Goal: Task Accomplishment & Management: Use online tool/utility

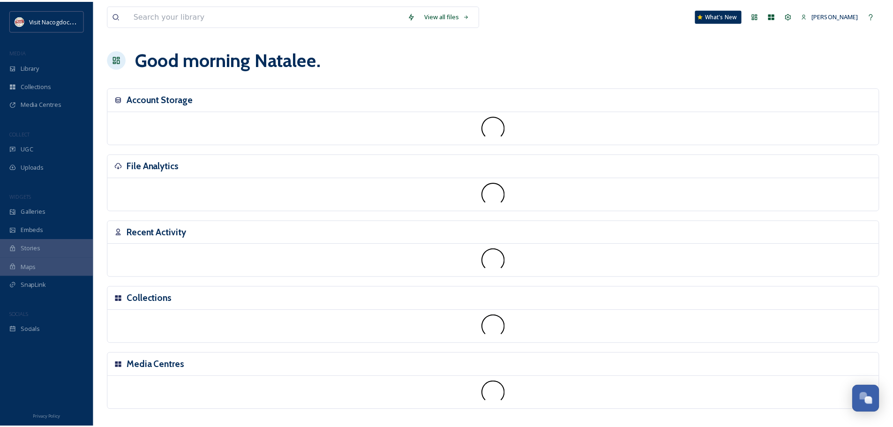
scroll to position [224, 0]
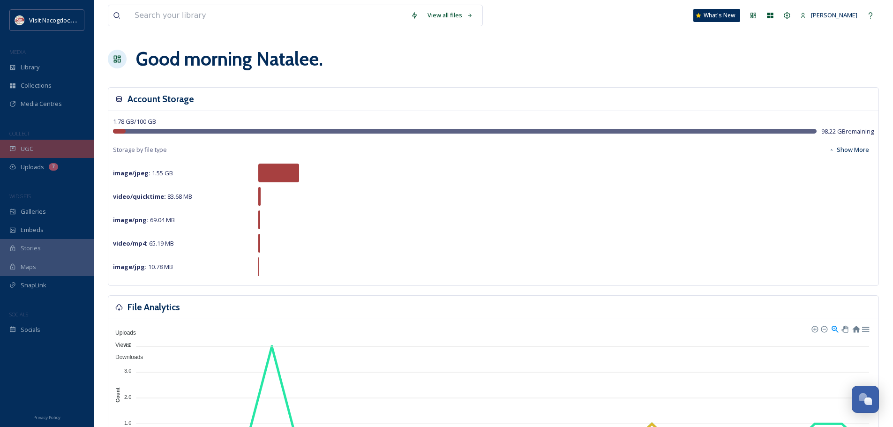
click at [24, 152] on span "UGC" at bounding box center [27, 148] width 13 height 9
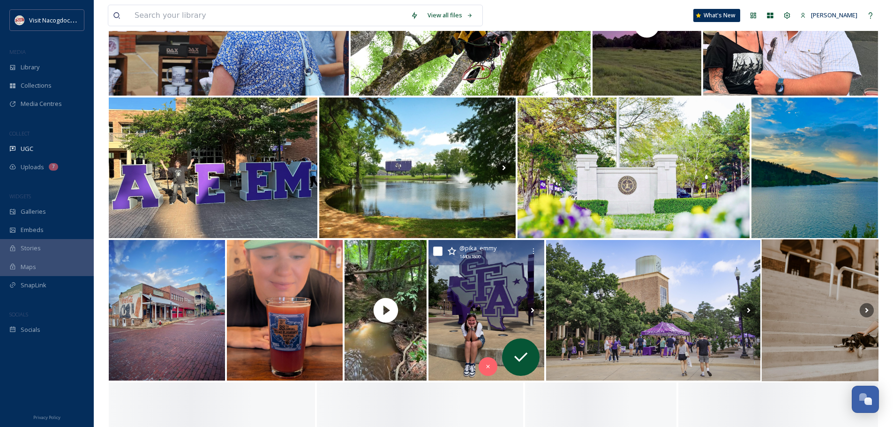
scroll to position [1640, 0]
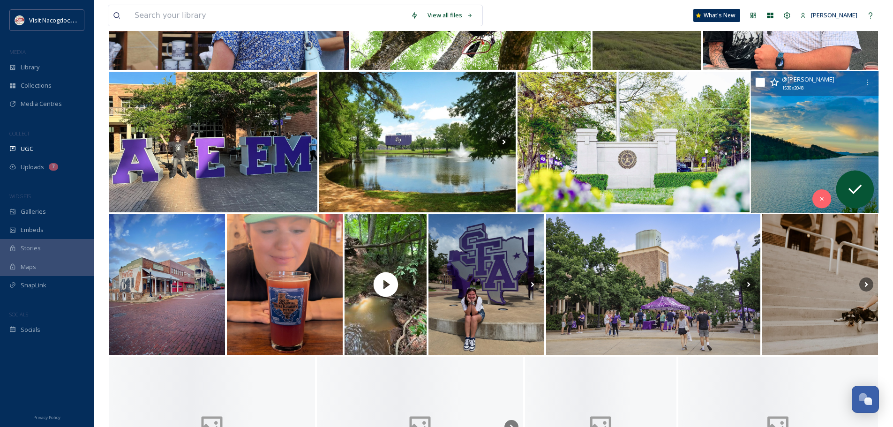
click at [810, 142] on img at bounding box center [814, 142] width 127 height 142
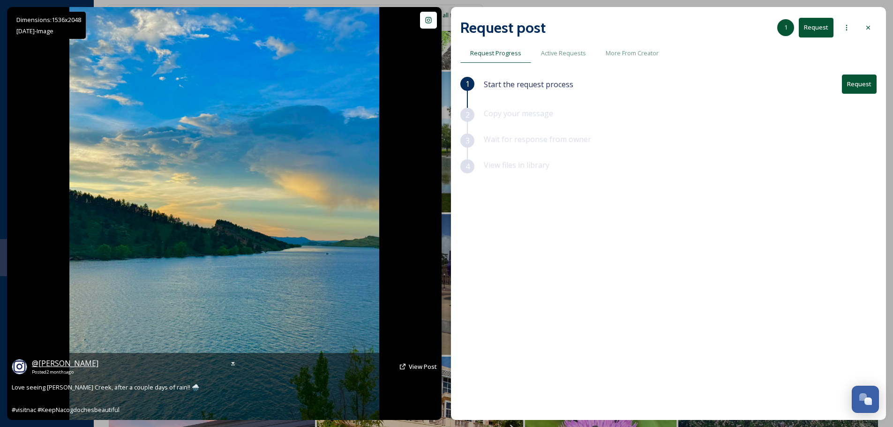
drag, startPoint x: 148, startPoint y: 366, endPoint x: 32, endPoint y: 359, distance: 115.5
click at [32, 359] on div "@ edgar_munoz_easttex_realtor Posted [DATE] View Post" at bounding box center [224, 367] width 425 height 18
copy span "@ edgar_munoz_easttex_realtor"
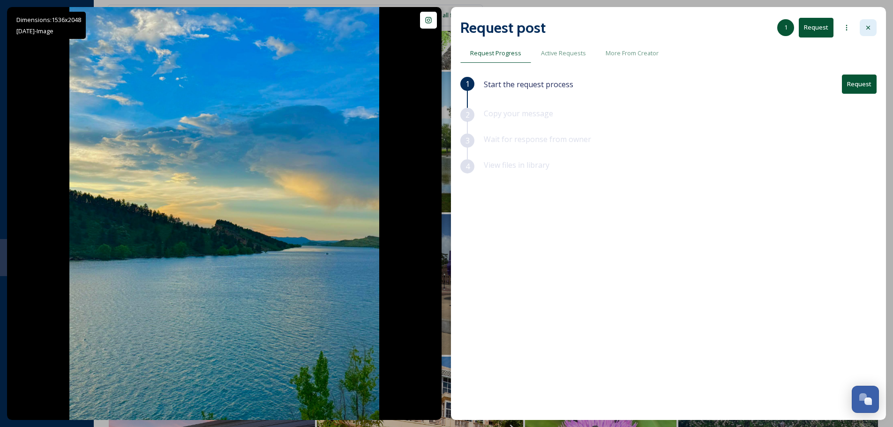
click at [861, 30] on div at bounding box center [867, 27] width 17 height 17
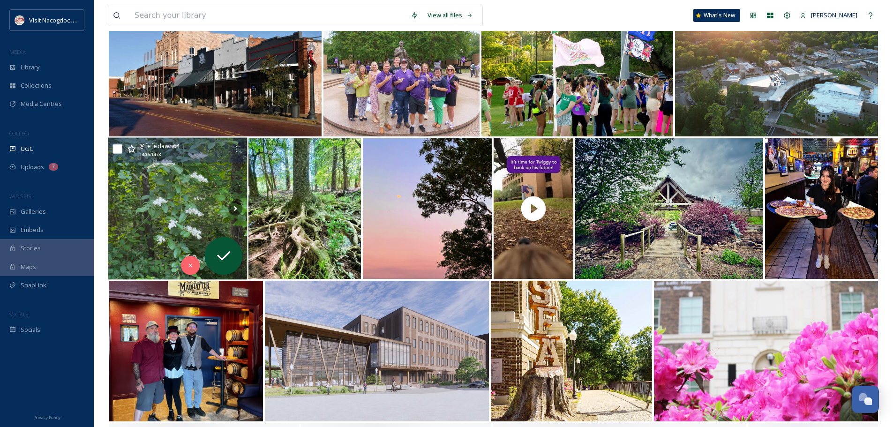
scroll to position [2718, 0]
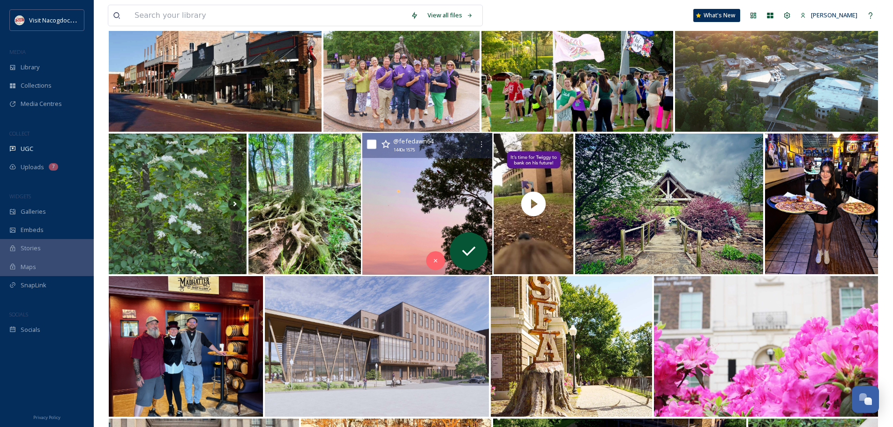
click at [409, 202] on img at bounding box center [427, 204] width 130 height 142
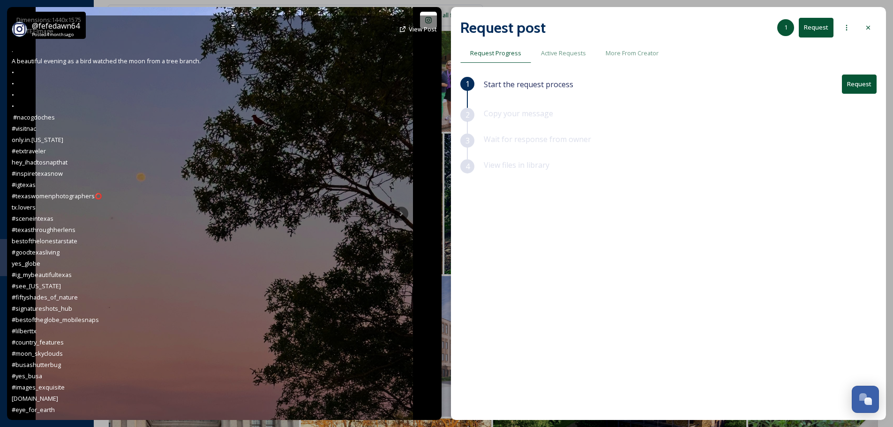
click at [403, 214] on div "@ fefedawn64 Posted [DATE] View Post . A beautiful evening as a bird watched th…" at bounding box center [224, 217] width 434 height 404
click at [364, 219] on div "@ fefedawn64 Posted [DATE] View Post . A beautiful evening as a bird watched th…" at bounding box center [224, 217] width 434 height 404
click at [420, 28] on span "View Post" at bounding box center [423, 29] width 28 height 8
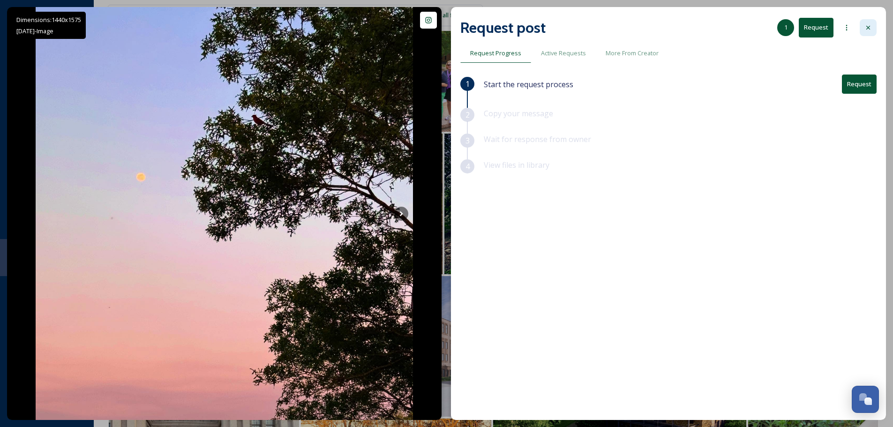
click at [871, 24] on icon at bounding box center [867, 27] width 7 height 7
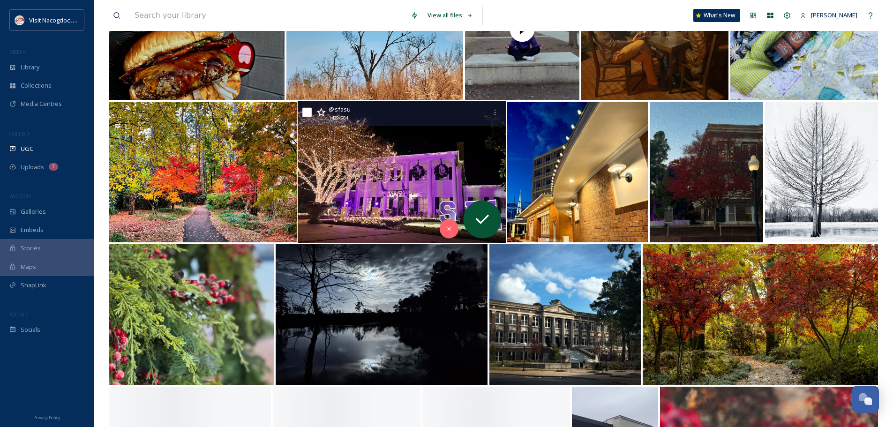
scroll to position [3983, 0]
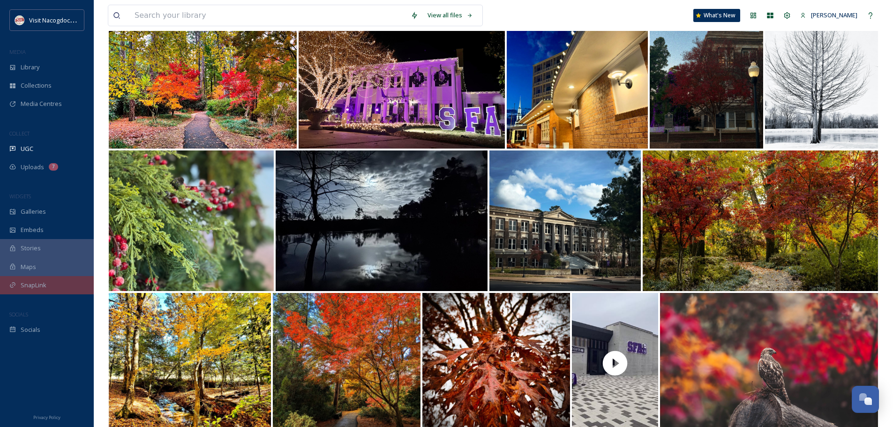
click at [63, 291] on div "SnapLink" at bounding box center [47, 285] width 94 height 18
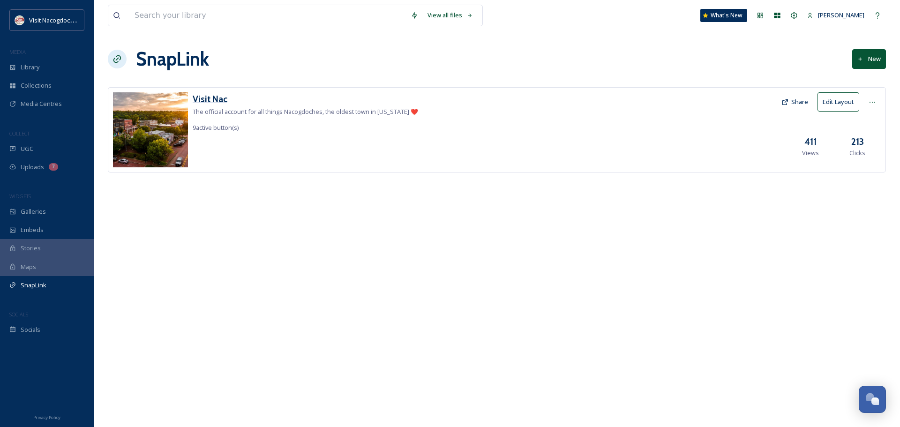
click at [221, 100] on h3 "Visit Nac" at bounding box center [305, 99] width 225 height 14
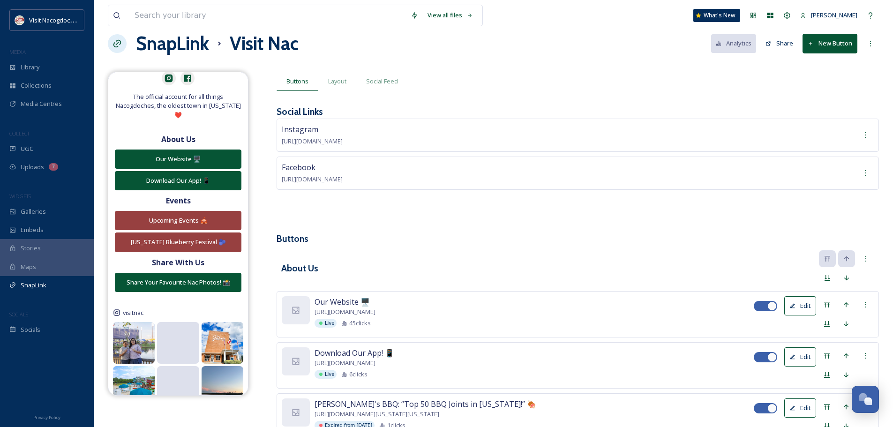
scroll to position [13, 0]
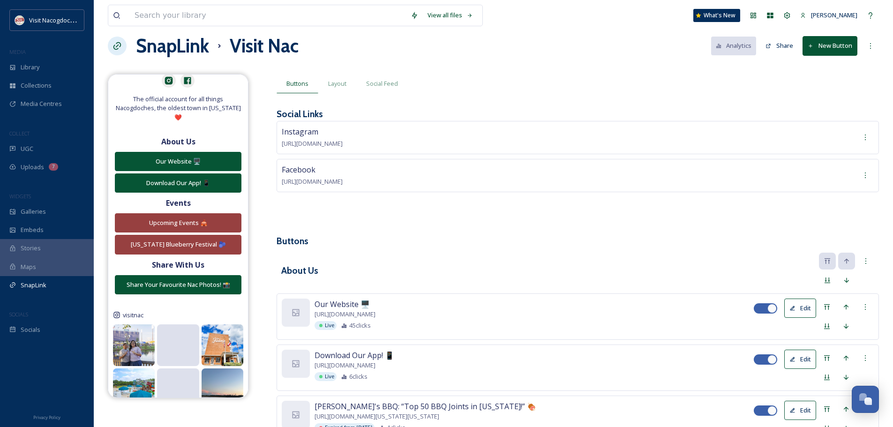
click at [813, 46] on button "New Button" at bounding box center [829, 45] width 55 height 19
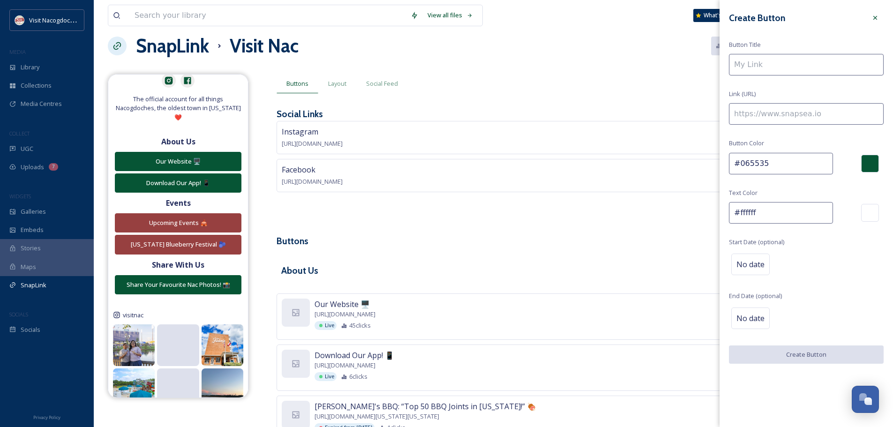
click at [792, 58] on input at bounding box center [806, 65] width 155 height 22
click at [809, 112] on input at bounding box center [806, 114] width 155 height 22
paste input "[URL][DOMAIN_NAME]"
type input "[URL][DOMAIN_NAME]"
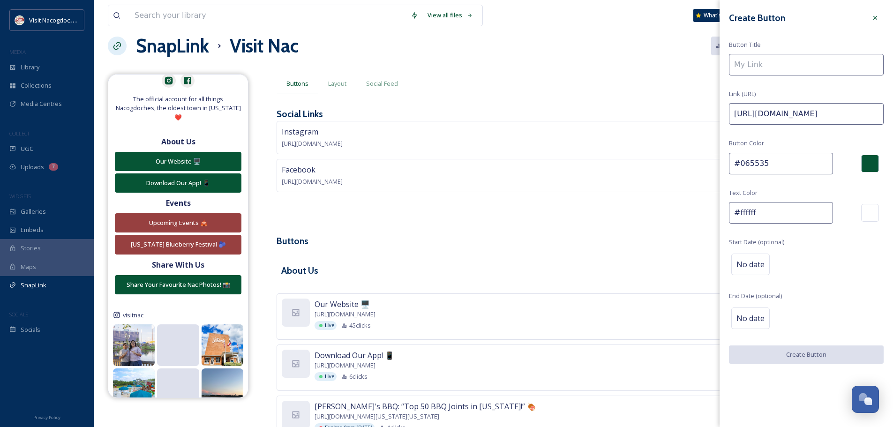
scroll to position [0, 0]
click at [811, 63] on input at bounding box center [806, 65] width 155 height 22
paste input "The Ultimate Guide for SFA Students and Families"
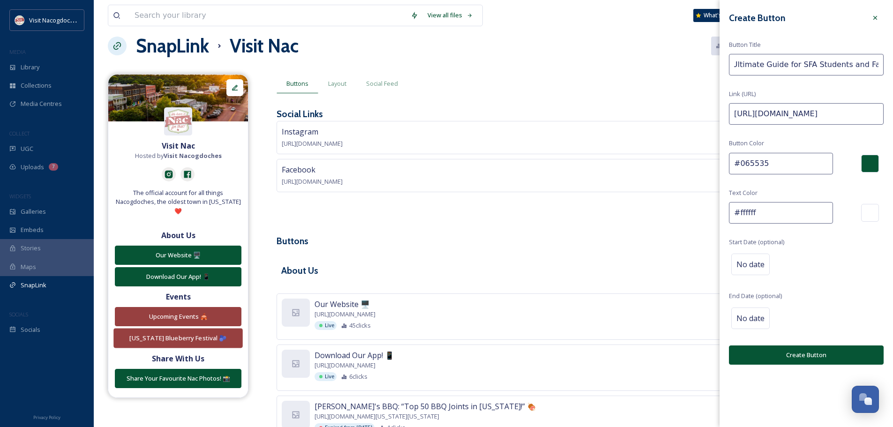
scroll to position [94, 0]
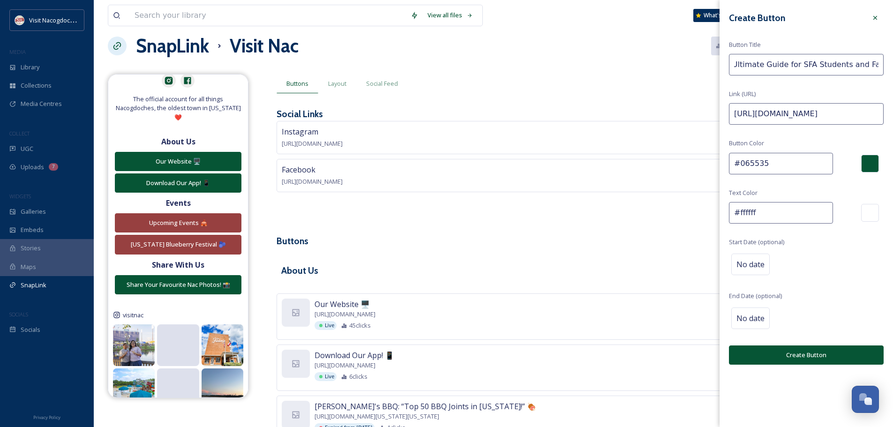
click at [850, 61] on input "The Ultimate Guide for SFA Students and Families" at bounding box center [806, 65] width 155 height 22
click at [745, 65] on input "The Ultimate Guide for SFA Students & Families" at bounding box center [806, 65] width 155 height 22
type input "Ultimate Guide for SFA Students & Families"
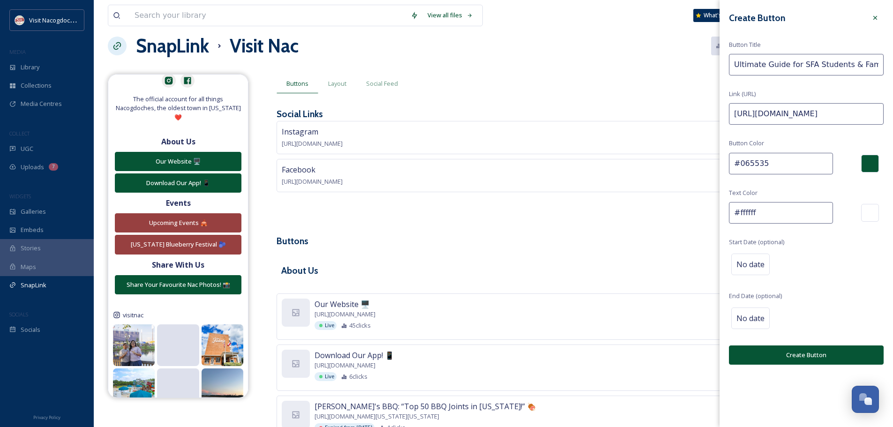
click at [828, 362] on button "Create Button" at bounding box center [806, 354] width 155 height 19
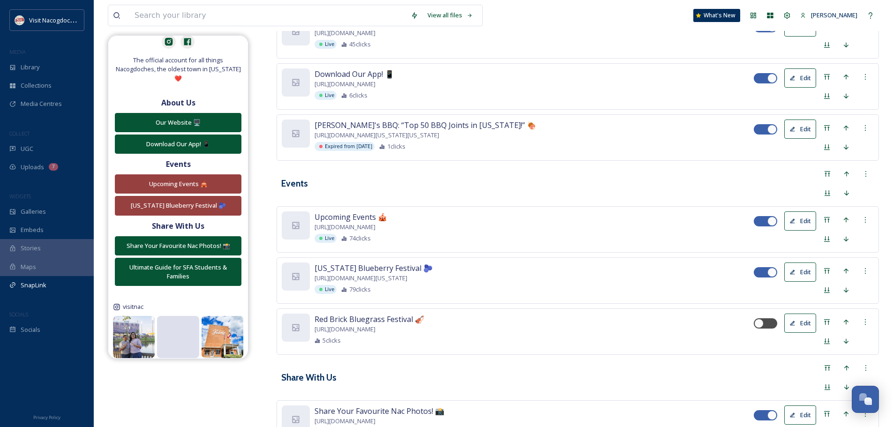
scroll to position [392, 0]
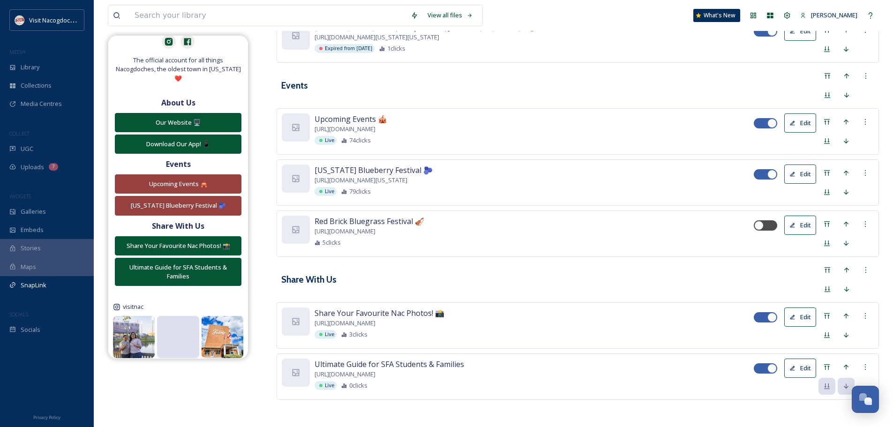
drag, startPoint x: 588, startPoint y: 362, endPoint x: 584, endPoint y: 272, distance: 90.5
click at [584, 272] on div "About Us Our Website 🖥️ [URL][DOMAIN_NAME] Live 45 clicks Edit Download Our App…" at bounding box center [577, 136] width 602 height 526
click at [843, 364] on icon at bounding box center [845, 366] width 7 height 7
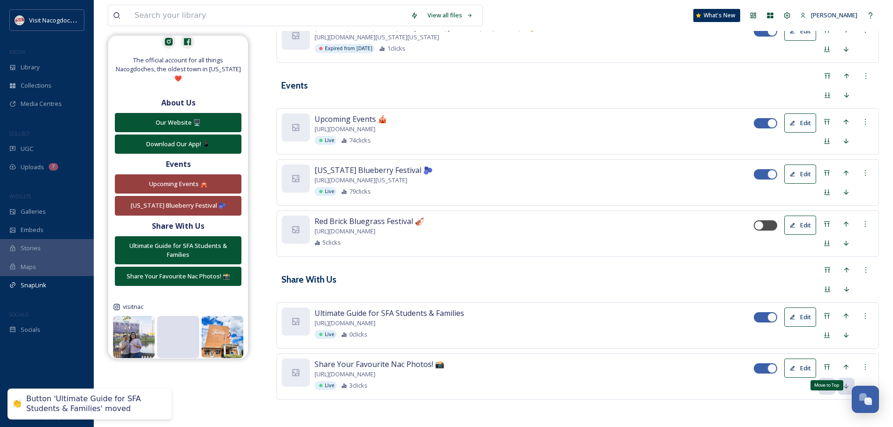
click at [830, 363] on div "Move to Top" at bounding box center [826, 366] width 17 height 17
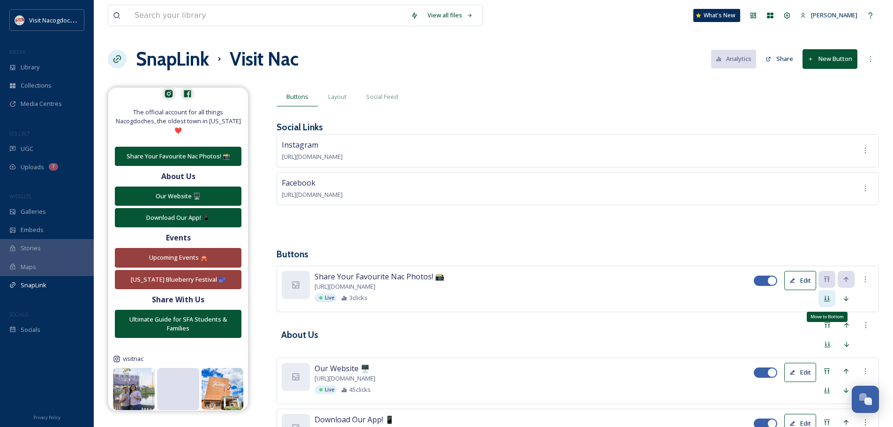
click at [828, 298] on icon at bounding box center [827, 299] width 6 height 6
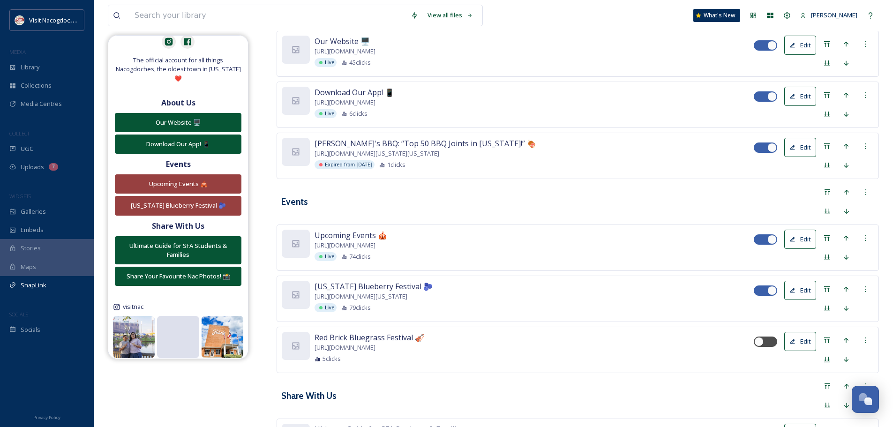
scroll to position [328, 0]
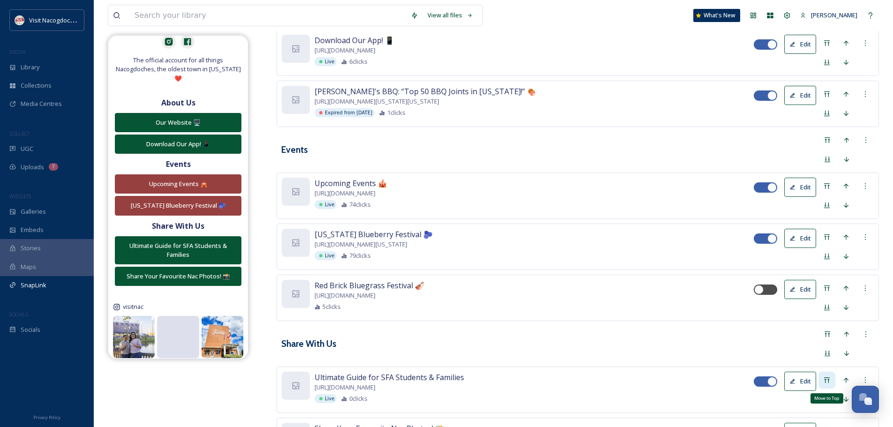
click at [828, 376] on icon at bounding box center [826, 379] width 7 height 7
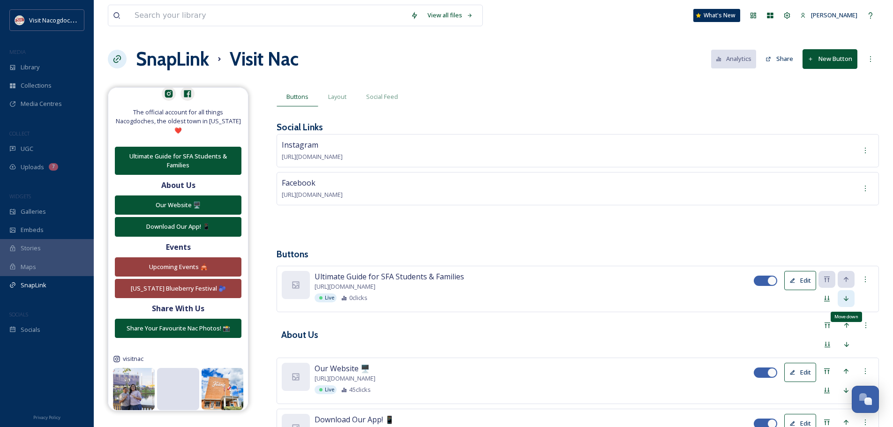
click at [845, 295] on icon at bounding box center [845, 298] width 7 height 7
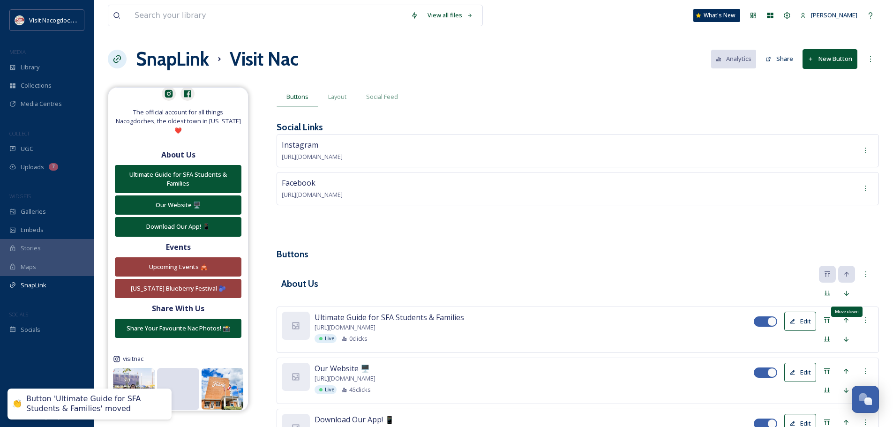
click at [845, 295] on icon at bounding box center [846, 293] width 7 height 7
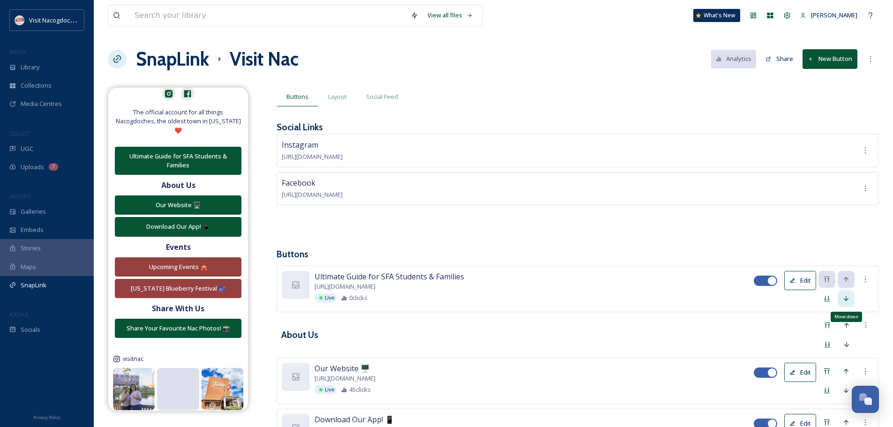
click at [843, 301] on icon at bounding box center [845, 298] width 7 height 7
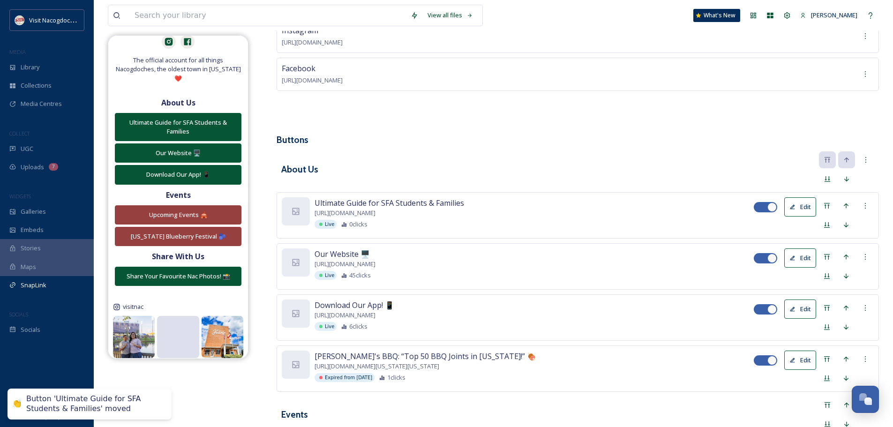
scroll to position [141, 0]
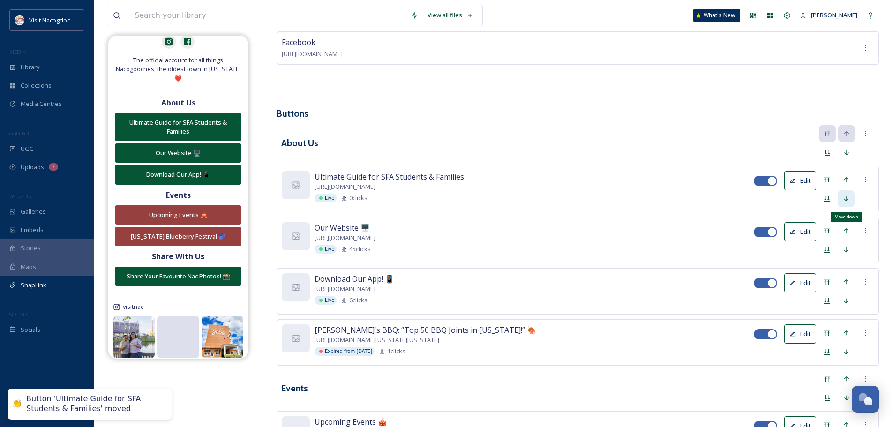
click at [844, 205] on div "Move down" at bounding box center [845, 198] width 17 height 17
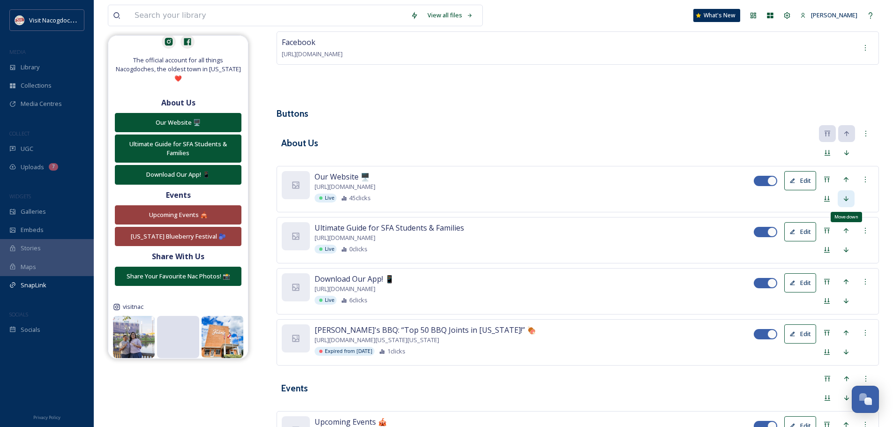
click at [846, 201] on div "Move down" at bounding box center [845, 198] width 17 height 17
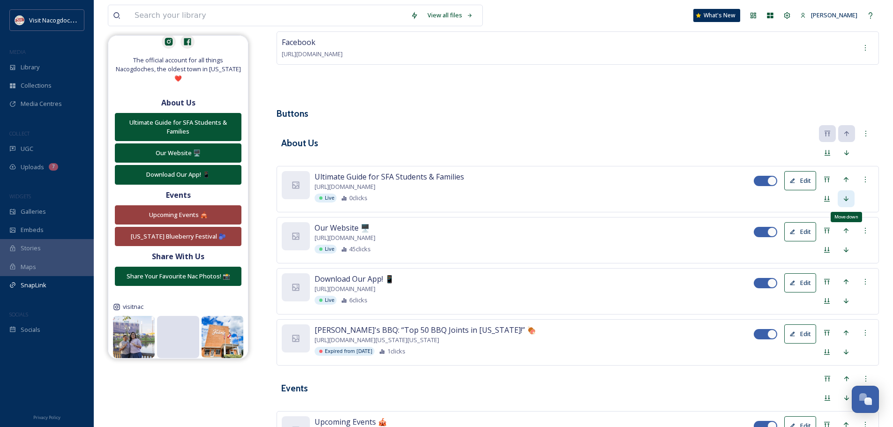
click at [847, 201] on div "Move down" at bounding box center [845, 198] width 17 height 17
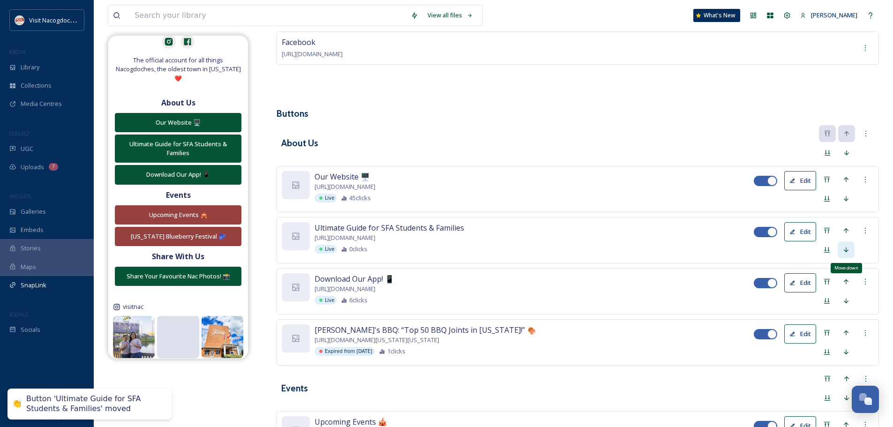
click at [842, 251] on icon at bounding box center [845, 249] width 7 height 7
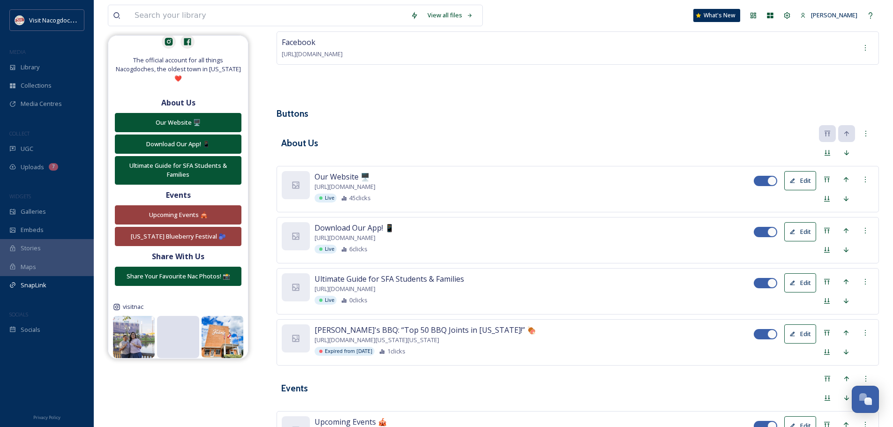
click at [581, 130] on div "About Us" at bounding box center [577, 143] width 602 height 36
click at [809, 181] on button "Edit" at bounding box center [800, 180] width 32 height 19
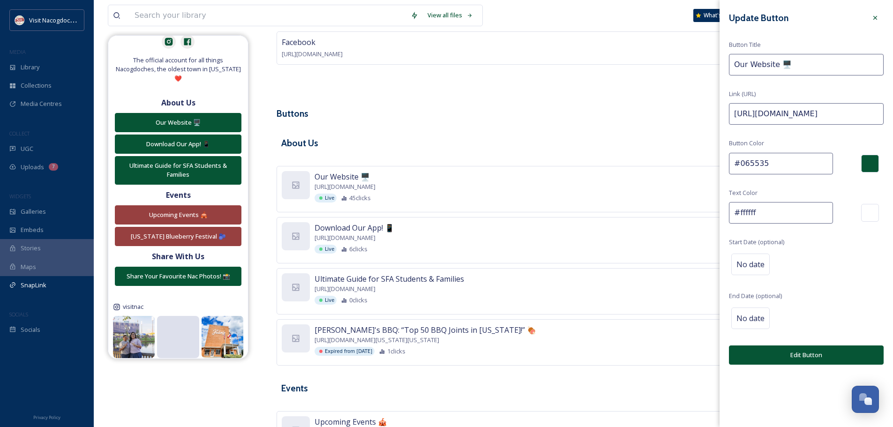
click at [775, 169] on input "#065535" at bounding box center [781, 164] width 104 height 22
paste input "3e4530"
type input "#3e4530"
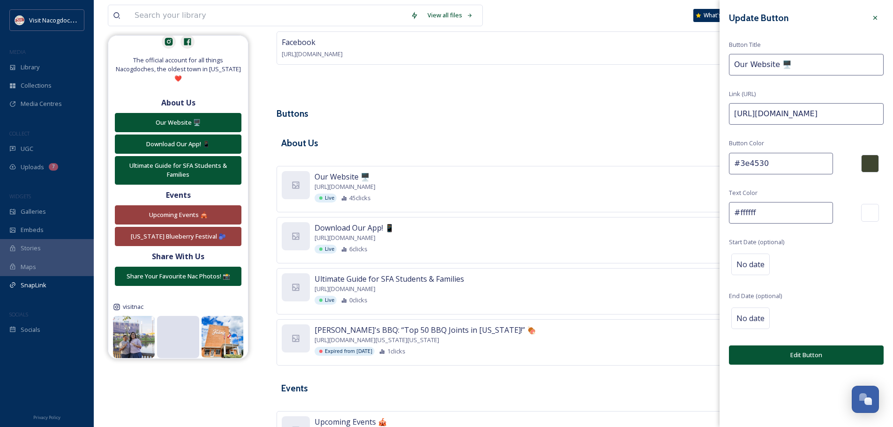
click at [784, 221] on input "#ffffff" at bounding box center [781, 213] width 104 height 22
click at [816, 352] on button "Edit Button" at bounding box center [806, 354] width 155 height 19
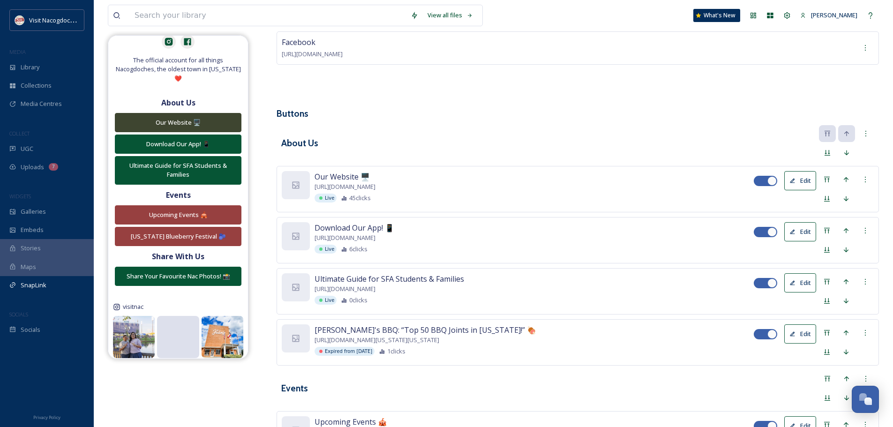
click at [803, 231] on button "Edit" at bounding box center [800, 231] width 32 height 19
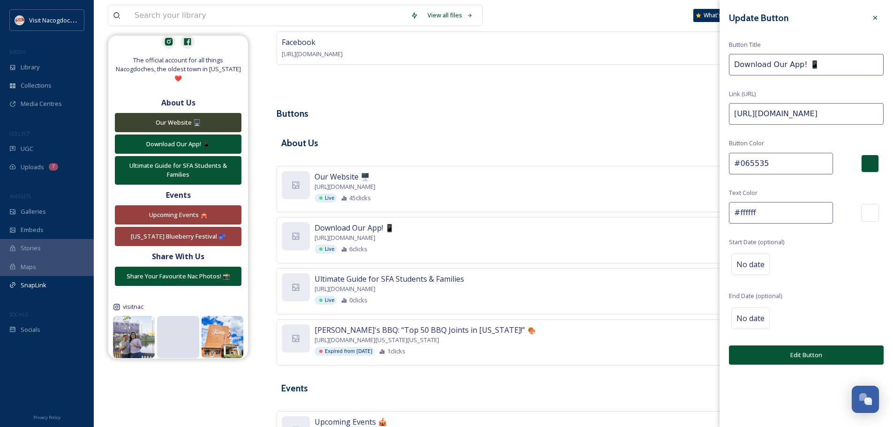
click at [773, 171] on input "#065535" at bounding box center [781, 164] width 104 height 22
click at [577, 185] on div "Our Website 🖥️ [URL][DOMAIN_NAME] Live 45 clicks" at bounding box center [533, 186] width 439 height 31
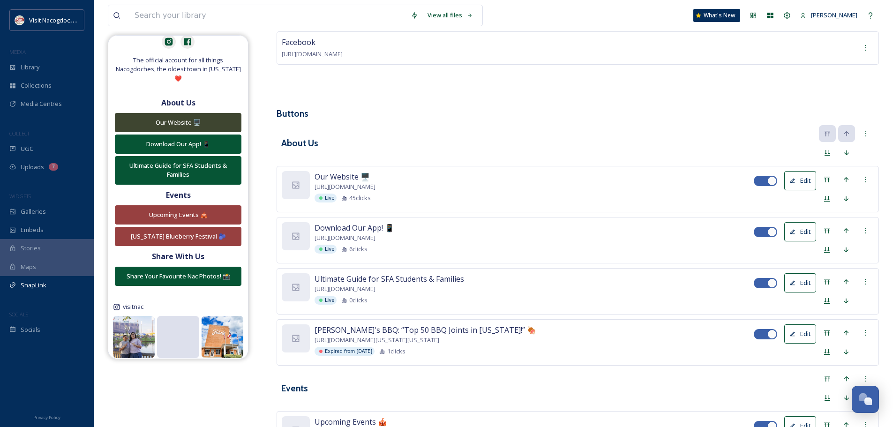
click at [794, 182] on icon at bounding box center [792, 181] width 5 height 5
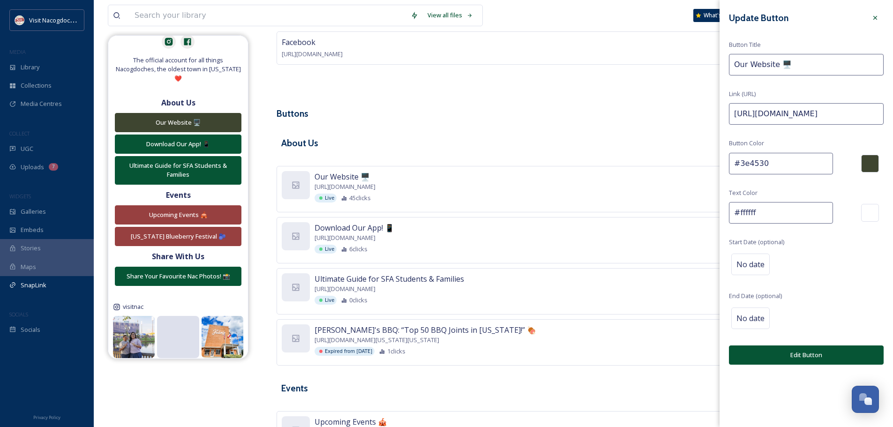
click at [749, 166] on input "#3e4530" at bounding box center [781, 164] width 104 height 22
paste input "065535"
type input "#065535"
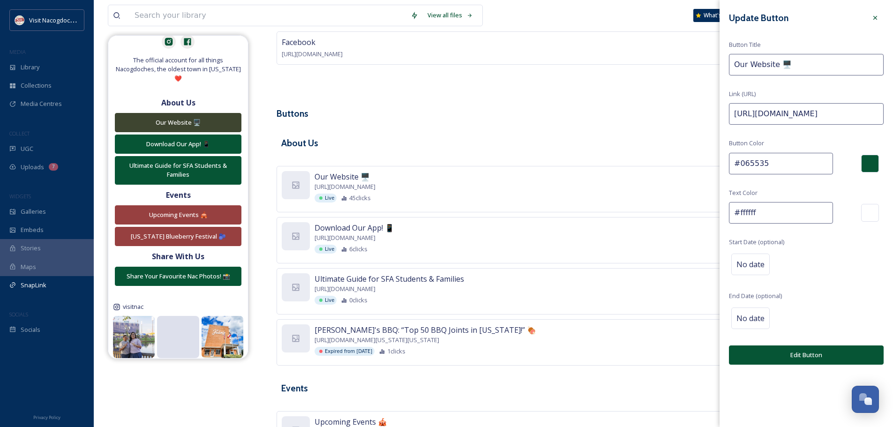
click at [821, 351] on button "Edit Button" at bounding box center [806, 354] width 155 height 19
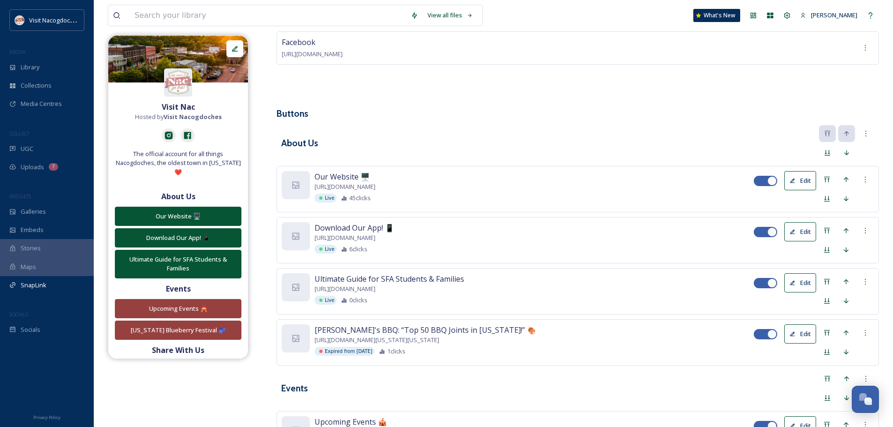
click at [804, 182] on button "Edit" at bounding box center [800, 180] width 32 height 19
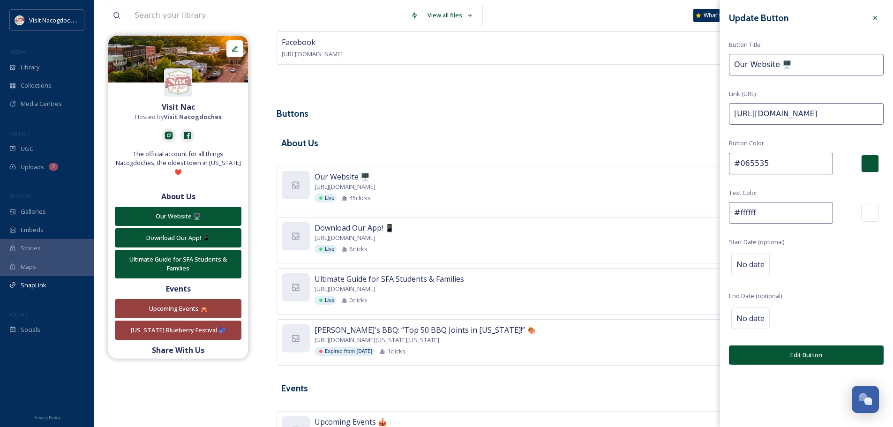
click at [767, 160] on input "#065535" at bounding box center [781, 164] width 104 height 22
paste input "9ea96f"
type input "#9ea96f"
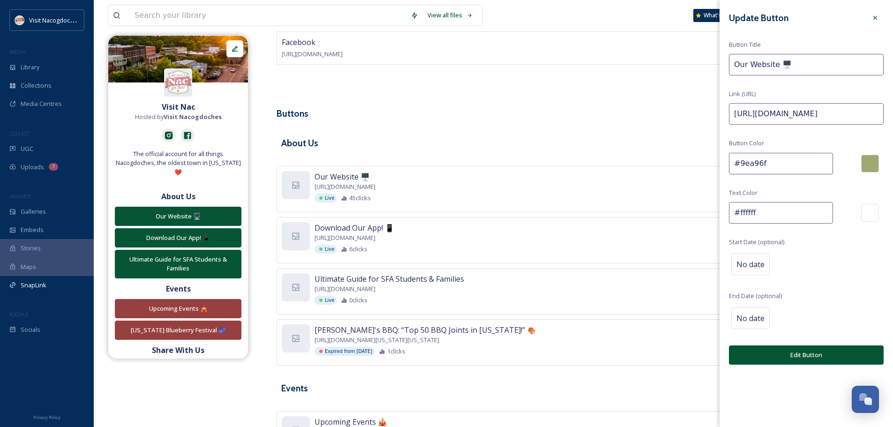
click at [807, 355] on button "Edit Button" at bounding box center [806, 354] width 155 height 19
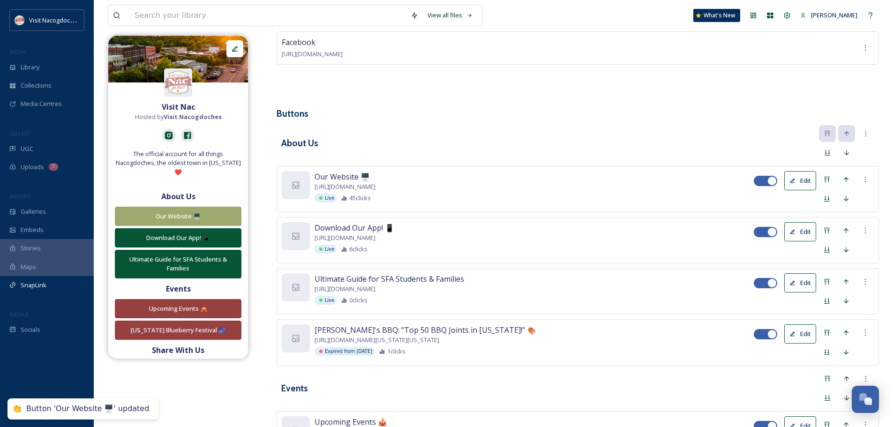
click at [802, 232] on button "Edit" at bounding box center [800, 231] width 32 height 19
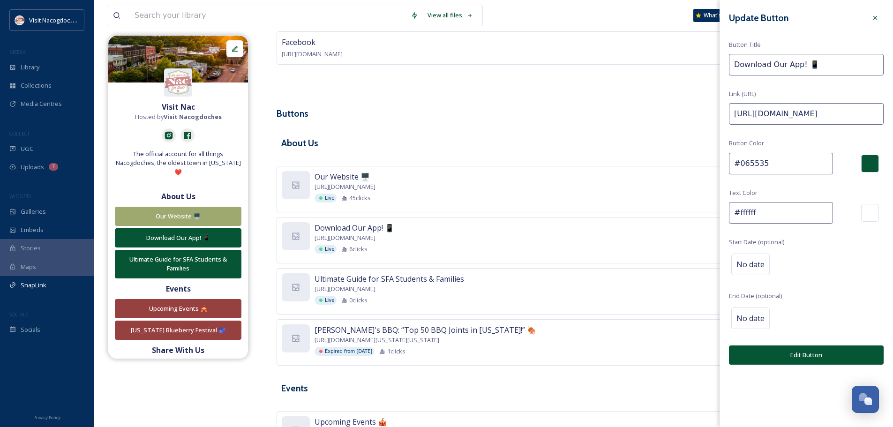
click at [785, 158] on input "#065535" at bounding box center [781, 164] width 104 height 22
click at [581, 250] on div "Live 6 clicks" at bounding box center [533, 249] width 439 height 9
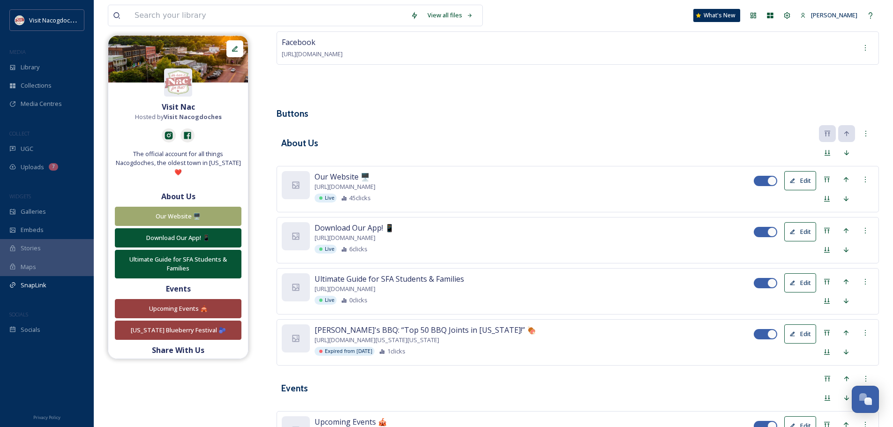
click at [810, 183] on button "Edit" at bounding box center [800, 180] width 32 height 19
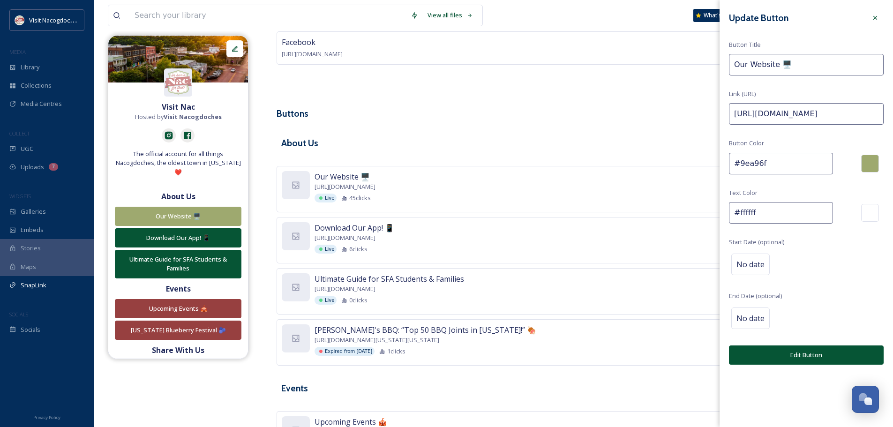
click at [768, 169] on input "#9ea96f" at bounding box center [781, 164] width 104 height 22
paste input "065535"
type input "#065535"
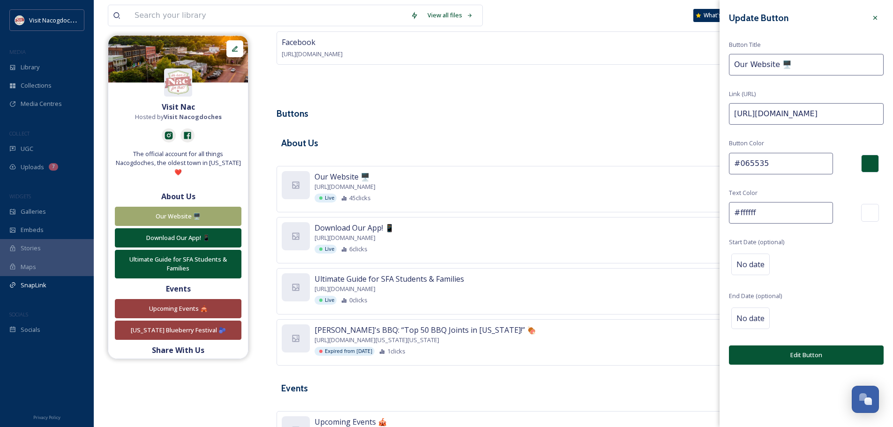
click at [807, 358] on button "Edit Button" at bounding box center [806, 354] width 155 height 19
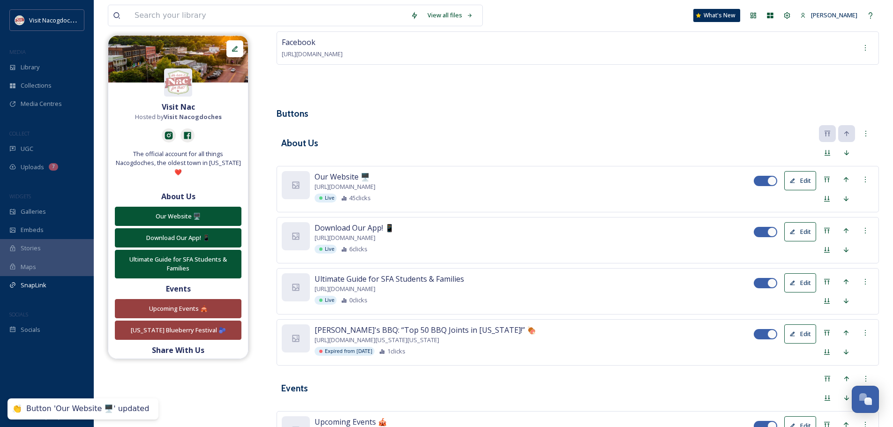
click at [571, 163] on div "About Us Our Website 🖥️ [URL][DOMAIN_NAME] Live 45 clicks Edit Download Our App…" at bounding box center [577, 388] width 602 height 526
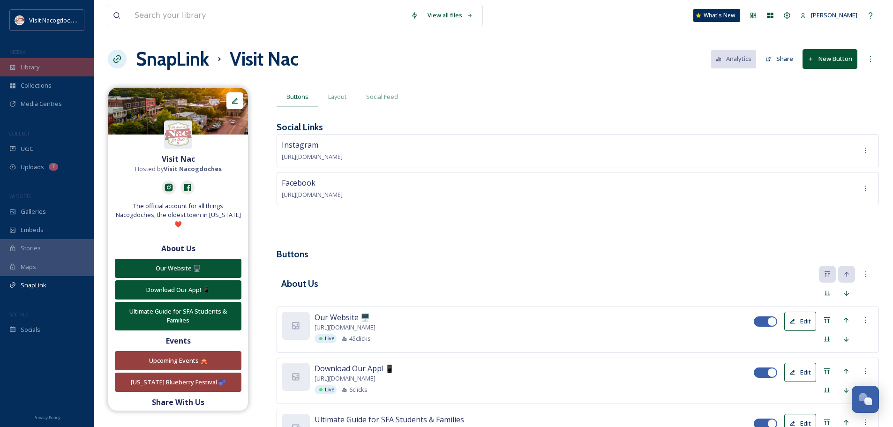
click at [32, 69] on span "Library" at bounding box center [30, 67] width 19 height 9
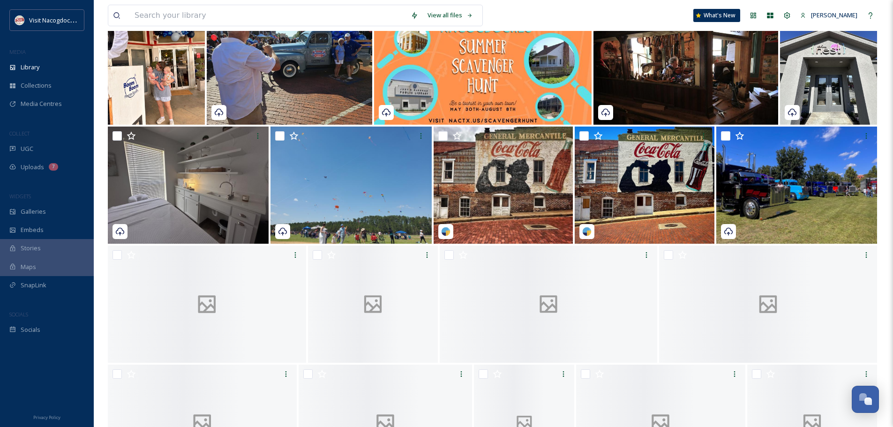
scroll to position [234, 0]
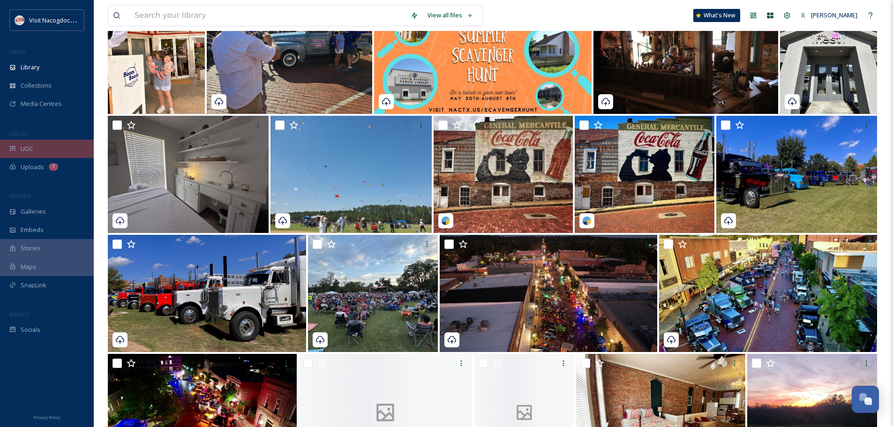
click at [35, 141] on div "UGC" at bounding box center [47, 149] width 94 height 18
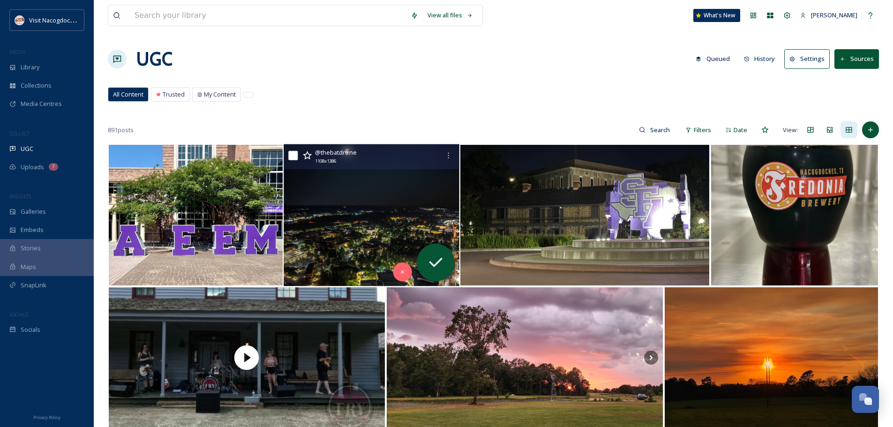
click at [360, 199] on img at bounding box center [371, 215] width 176 height 142
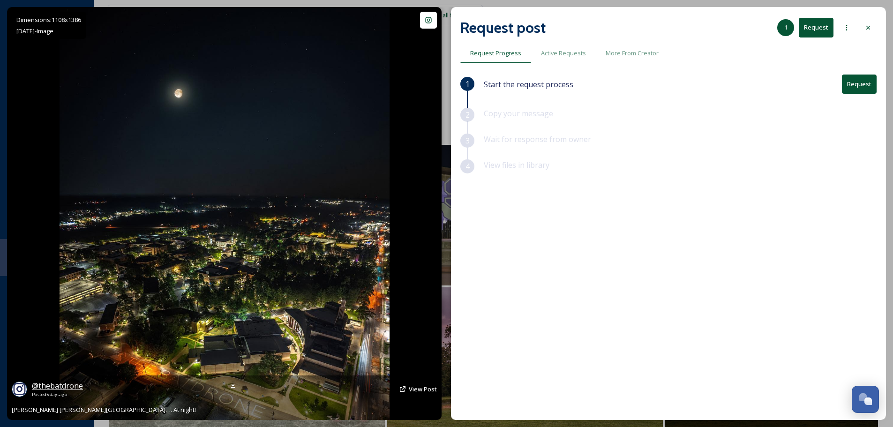
click at [59, 384] on span "@ thebatdrone" at bounding box center [57, 385] width 51 height 10
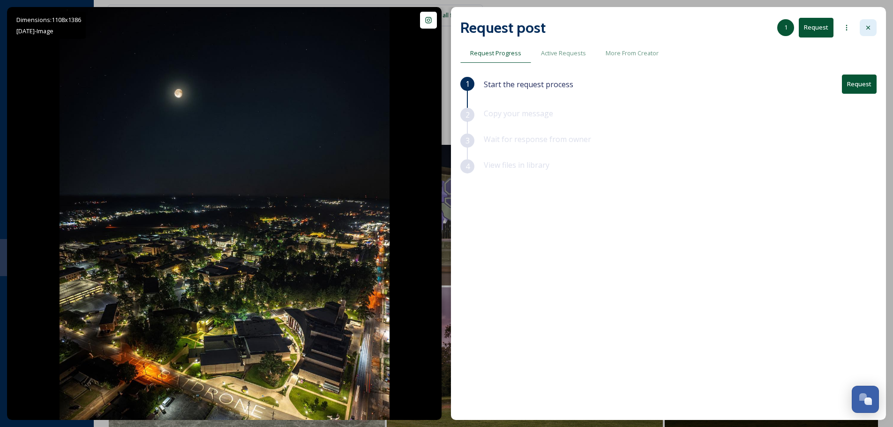
click at [872, 25] on div at bounding box center [867, 27] width 17 height 17
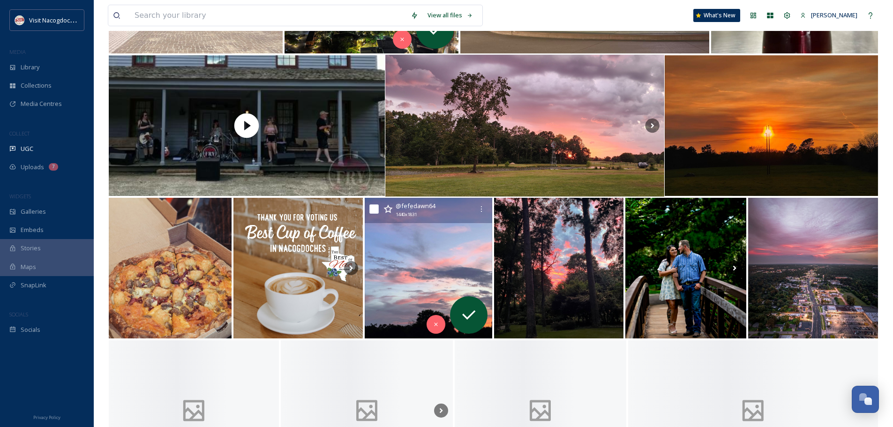
scroll to position [234, 0]
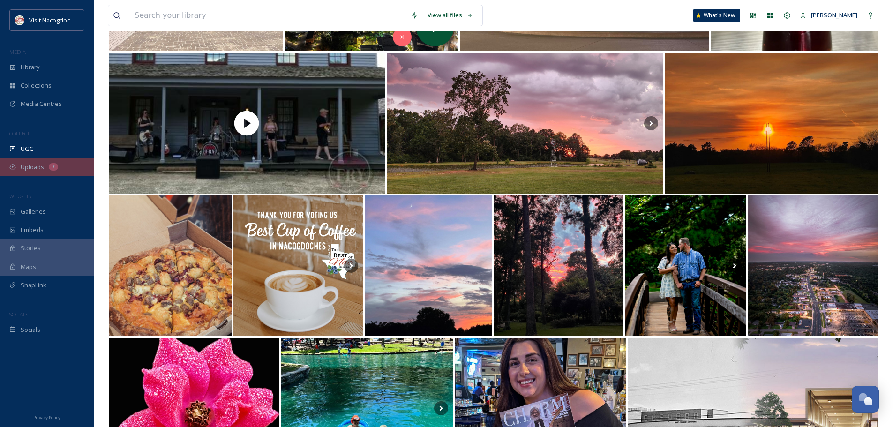
click at [72, 169] on div "Uploads 7" at bounding box center [47, 167] width 94 height 18
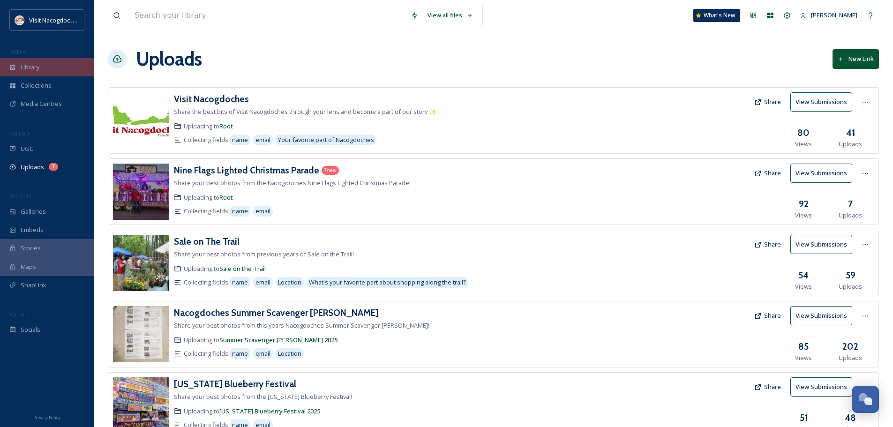
click at [47, 65] on div "Library" at bounding box center [47, 67] width 94 height 18
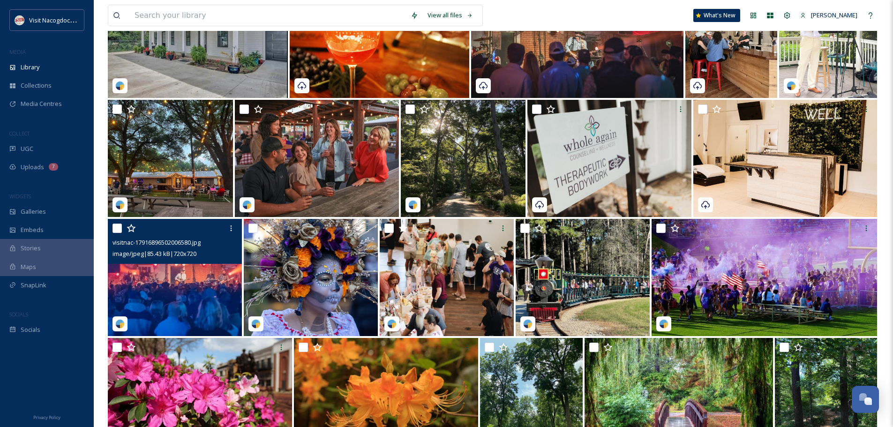
scroll to position [703, 0]
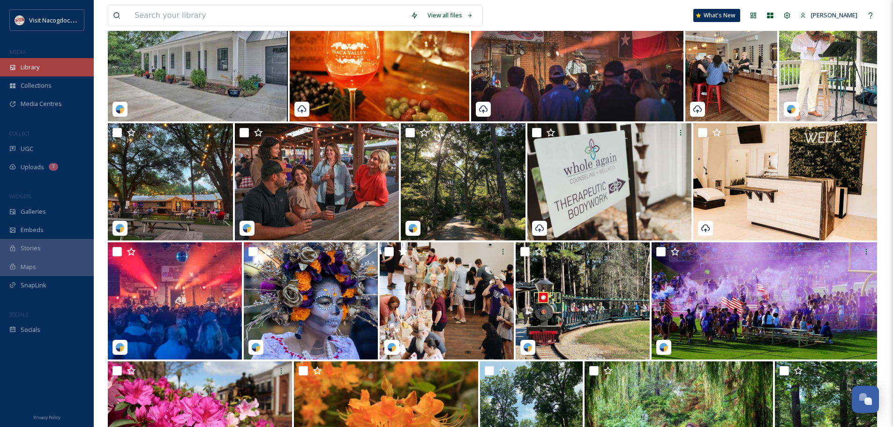
click at [16, 62] on div "Library" at bounding box center [47, 67] width 94 height 18
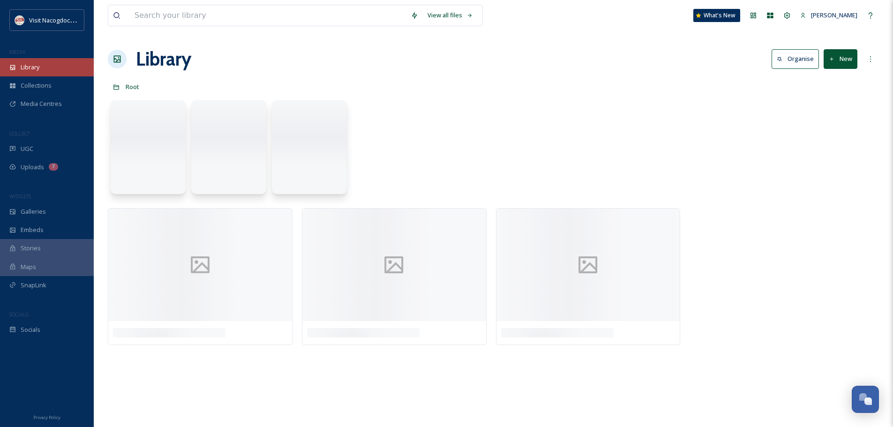
scroll to position [0, 0]
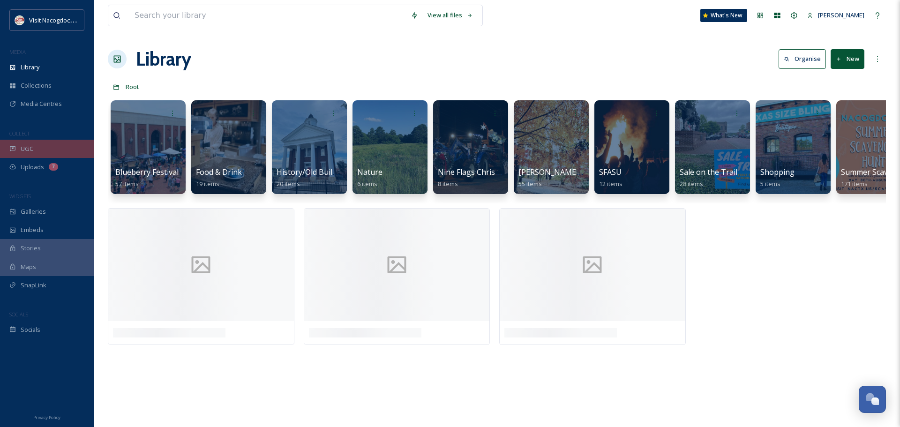
click at [48, 143] on div "UGC" at bounding box center [47, 149] width 94 height 18
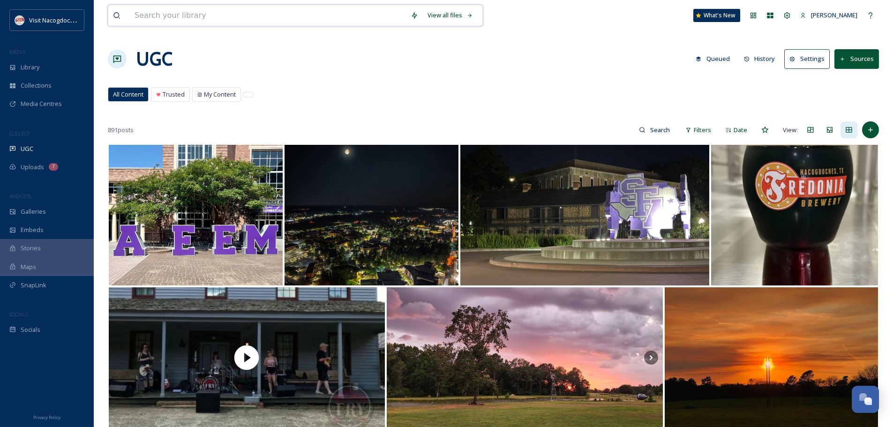
click at [335, 14] on input at bounding box center [268, 15] width 276 height 21
click at [38, 78] on div "Collections" at bounding box center [47, 85] width 94 height 18
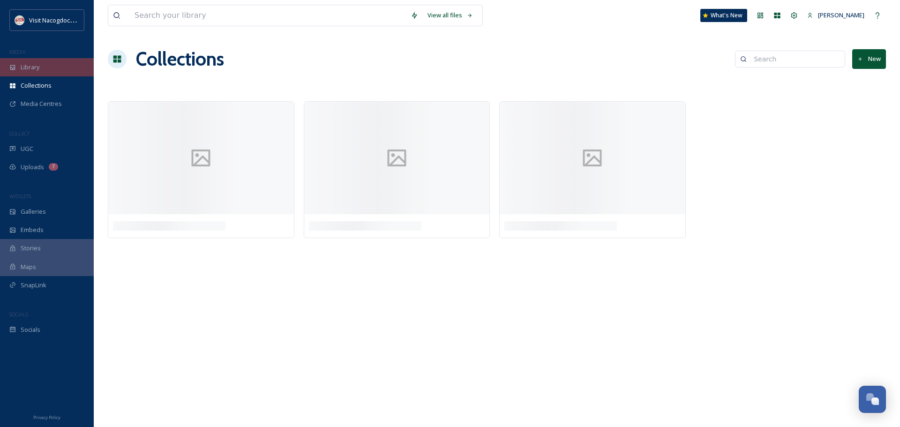
click at [37, 69] on span "Library" at bounding box center [30, 67] width 19 height 9
